Goal: Task Accomplishment & Management: Manage account settings

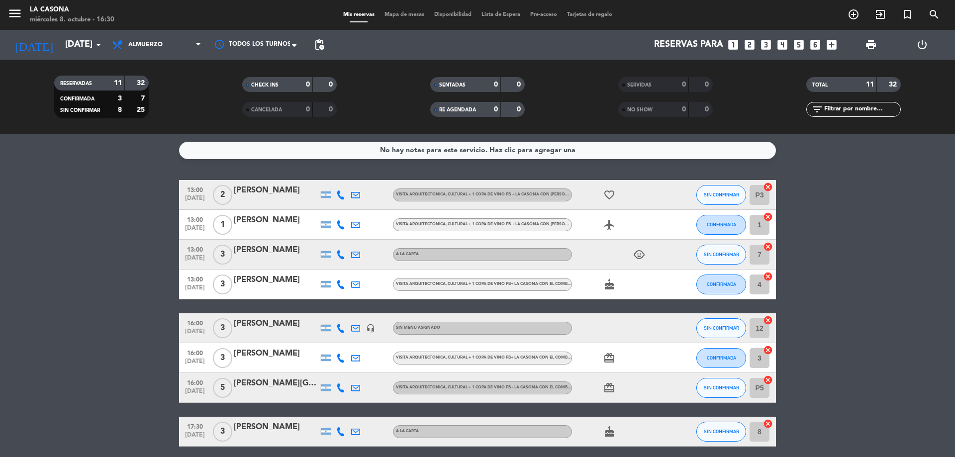
click at [76, 33] on div "[DATE] [DATE] arrow_drop_down" at bounding box center [56, 45] width 99 height 30
click at [71, 43] on input "[DATE]" at bounding box center [117, 45] width 115 height 20
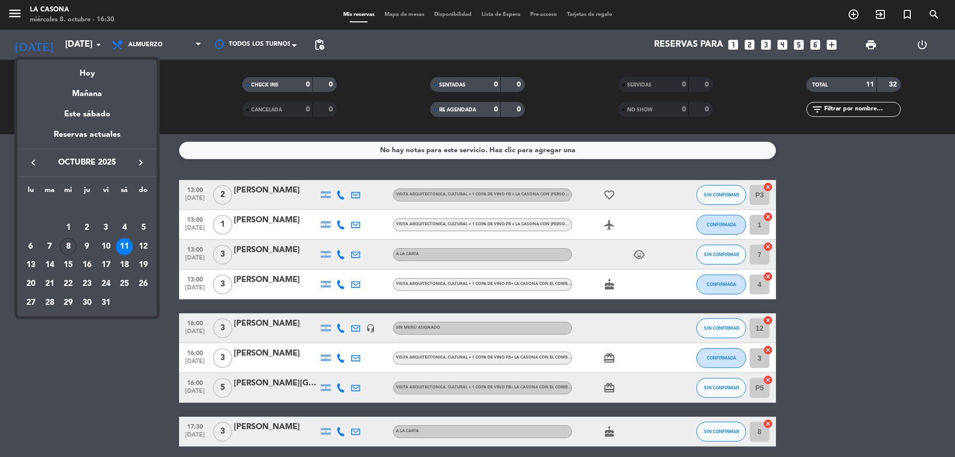
click at [69, 246] on div "8" at bounding box center [68, 246] width 17 height 17
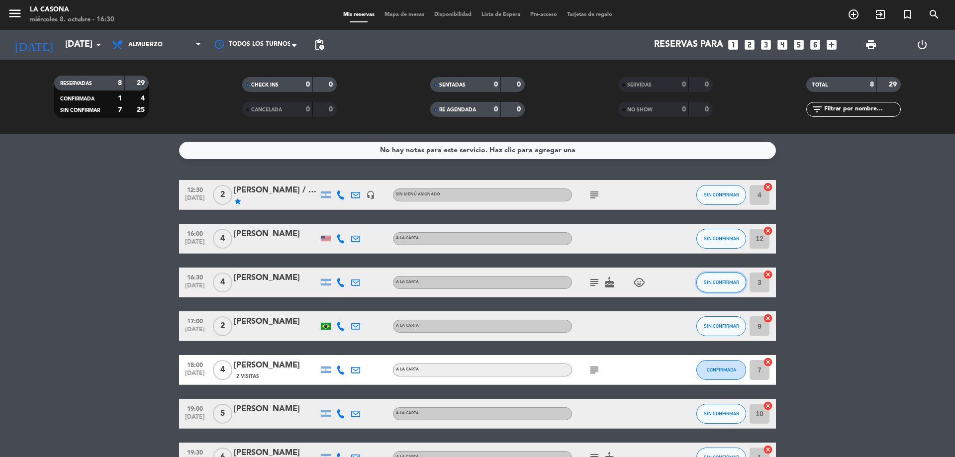
click at [715, 284] on span "SIN CONFIRMAR" at bounding box center [721, 282] width 35 height 5
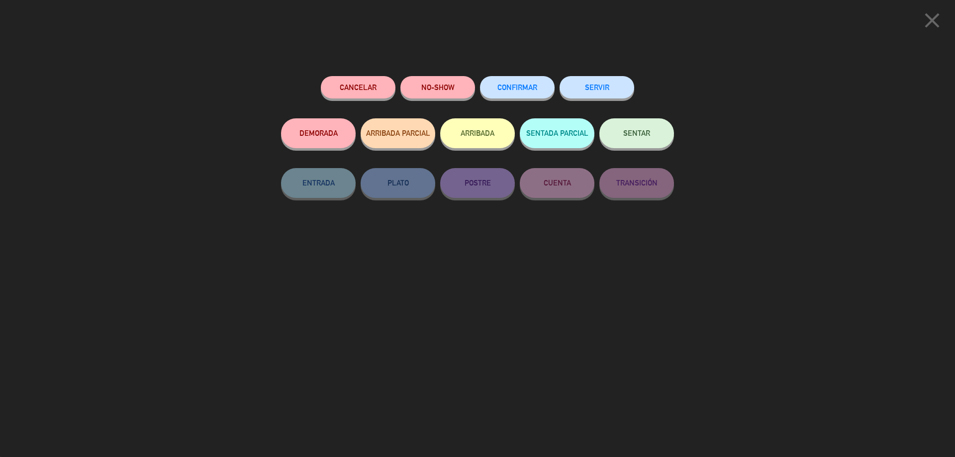
click at [488, 131] on button "ARRIBADA" at bounding box center [477, 133] width 75 height 30
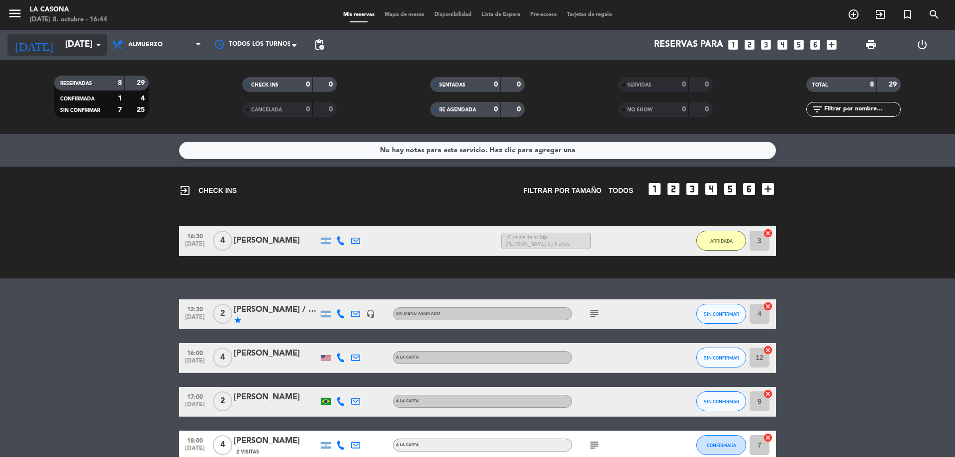
click at [64, 43] on input "[DATE]" at bounding box center [117, 45] width 115 height 20
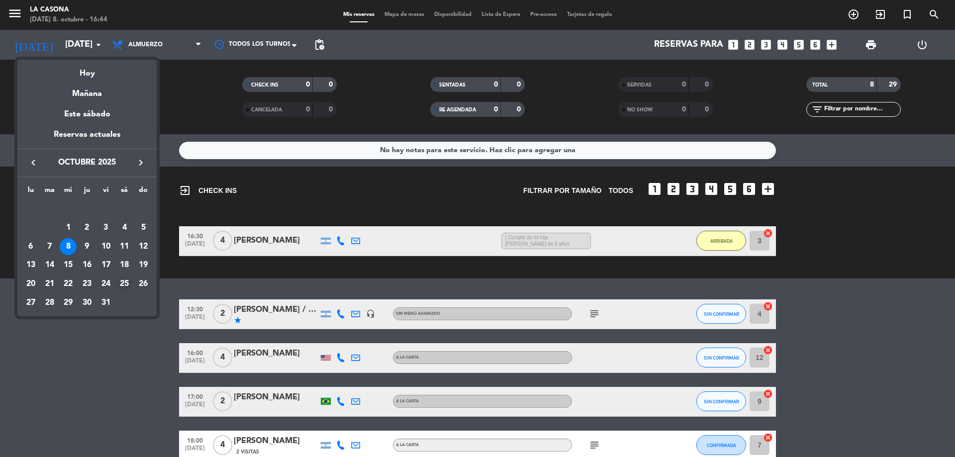
click at [120, 285] on div "25" at bounding box center [124, 284] width 17 height 17
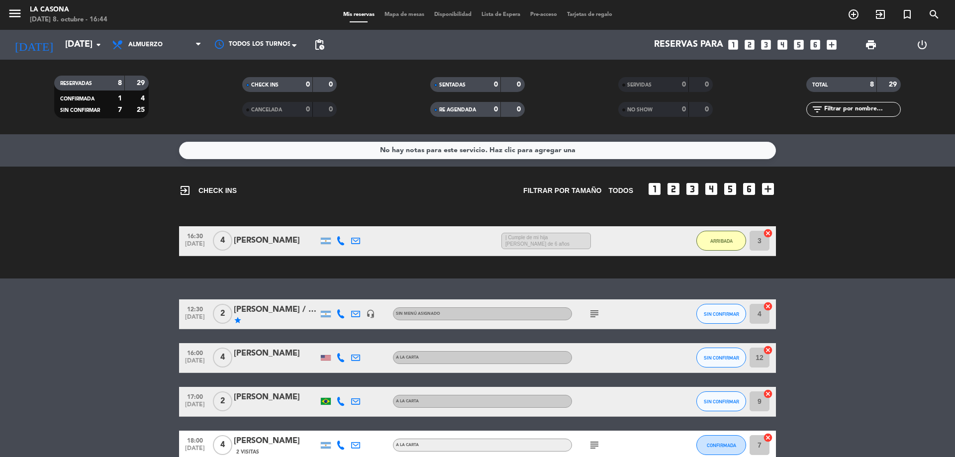
type input "[DATE]"
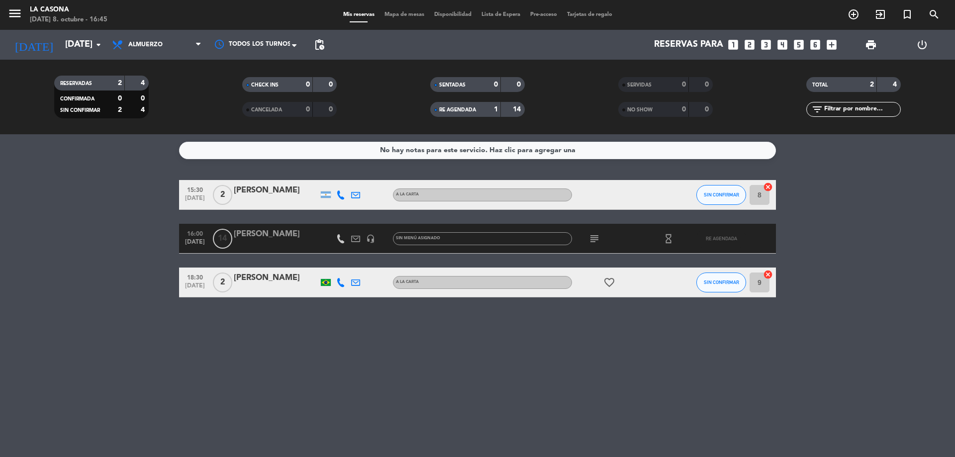
click at [591, 239] on icon "subject" at bounding box center [595, 239] width 12 height 12
click at [206, 239] on span "[DATE]" at bounding box center [195, 244] width 25 height 11
click at [267, 234] on div "[PERSON_NAME]" at bounding box center [276, 234] width 85 height 13
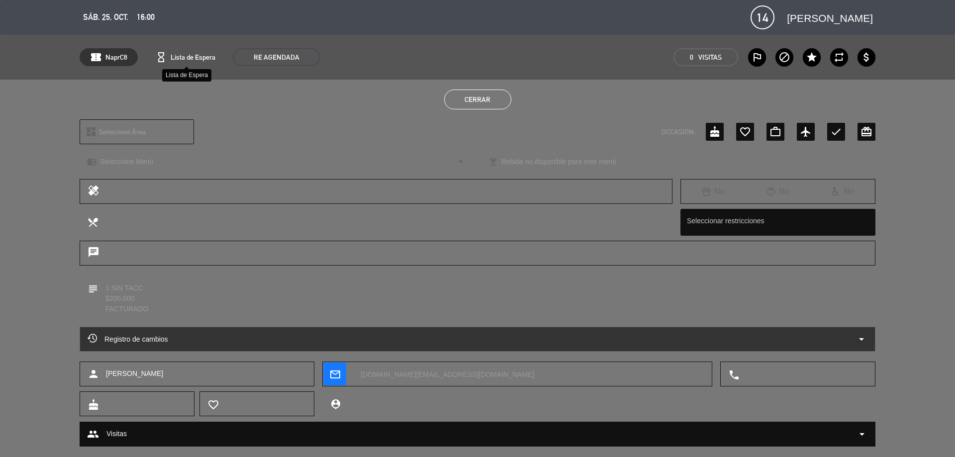
click at [159, 54] on icon "hourglass_empty" at bounding box center [161, 57] width 12 height 12
click at [175, 53] on span "Lista de Espera" at bounding box center [193, 57] width 45 height 11
click at [196, 59] on span "Lista de Espera" at bounding box center [193, 57] width 45 height 11
click at [172, 60] on span "Lista de Espera" at bounding box center [193, 57] width 45 height 11
click at [144, 57] on div "confirmation_number NaprC8 hourglass_empty Lista de Espera RE AGENDADA 0 Visita…" at bounding box center [478, 57] width 796 height 18
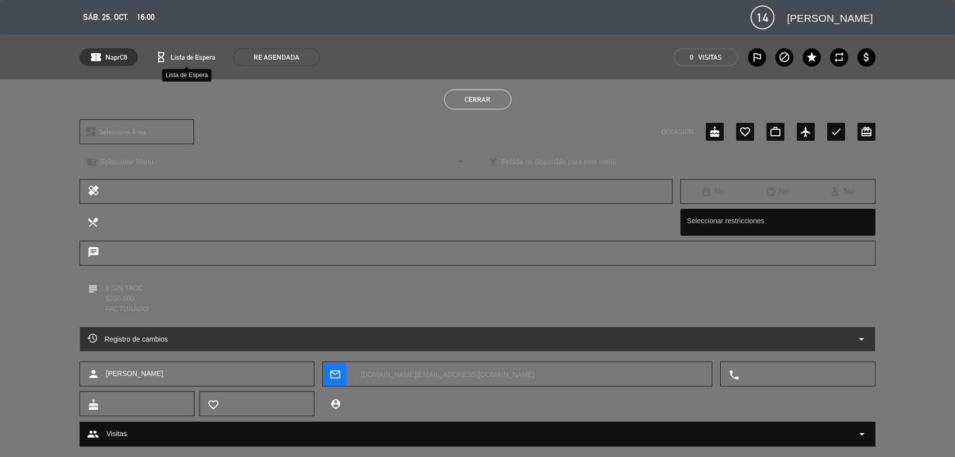
click at [159, 58] on icon "hourglass_empty" at bounding box center [161, 57] width 12 height 12
click at [205, 58] on span "Lista de Espera" at bounding box center [193, 57] width 45 height 11
click at [108, 14] on span "sáb. 25, oct." at bounding box center [105, 16] width 45 height 13
click at [99, 20] on span "sáb. 25, oct." at bounding box center [105, 16] width 45 height 13
